Goal: Navigation & Orientation: Go to known website

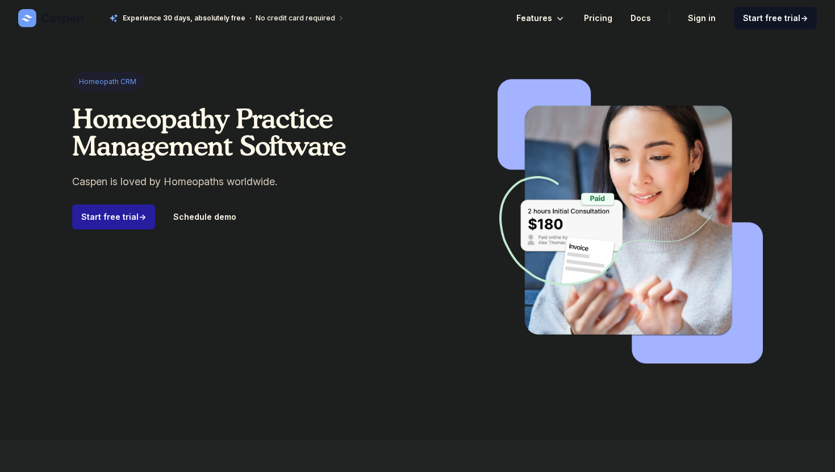
click at [701, 20] on link "Sign in" at bounding box center [702, 18] width 28 height 14
